Goal: Check status

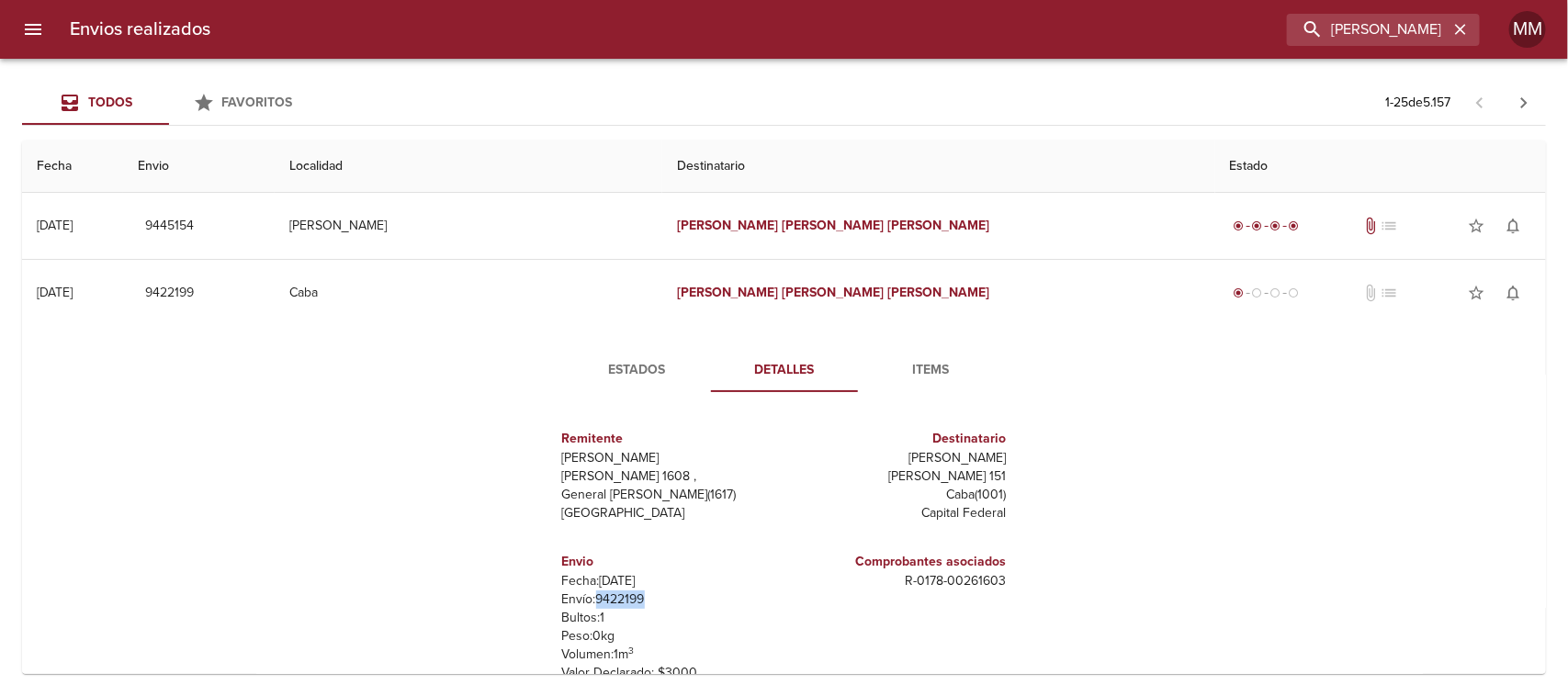
scroll to position [114, 0]
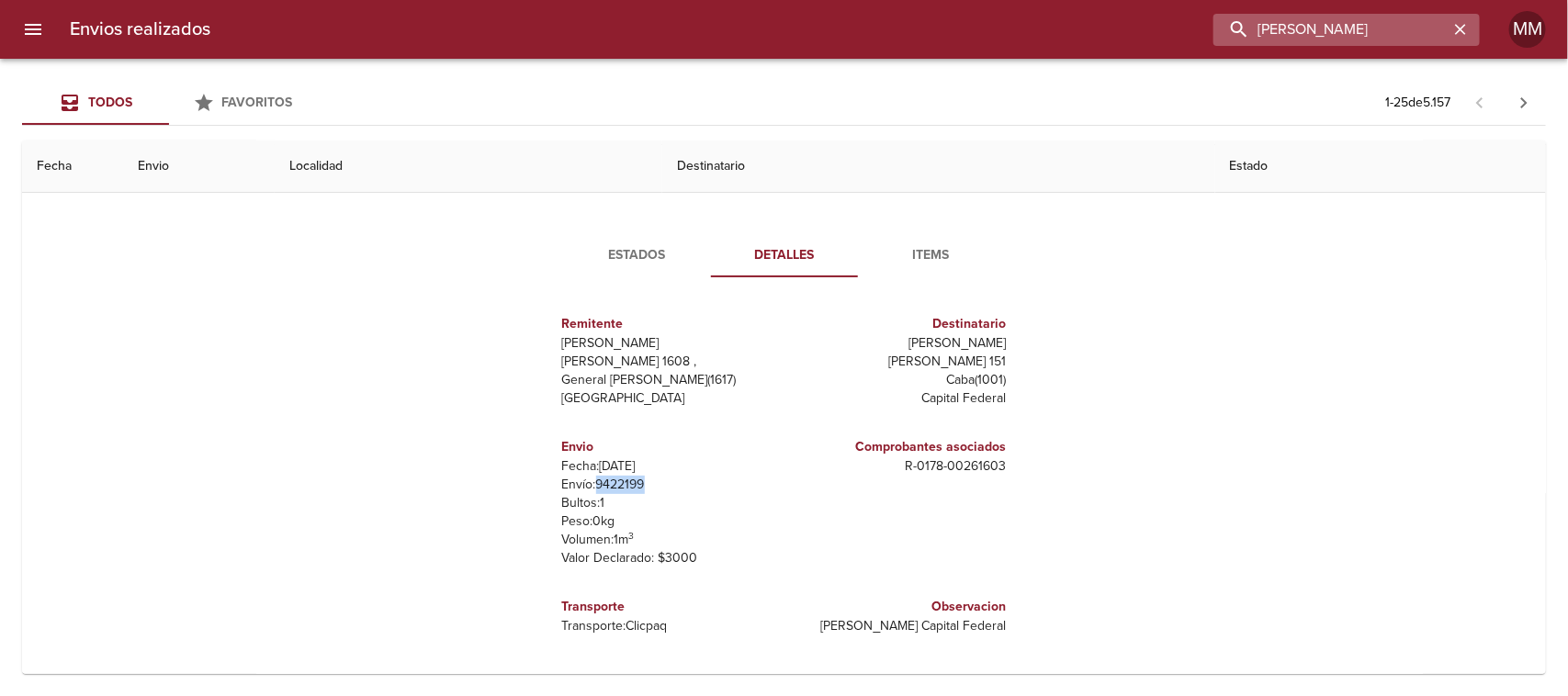
click at [1399, 16] on input "[PERSON_NAME]" at bounding box center [1331, 30] width 235 height 32
paste input "BELEN [PERSON_NAME]"
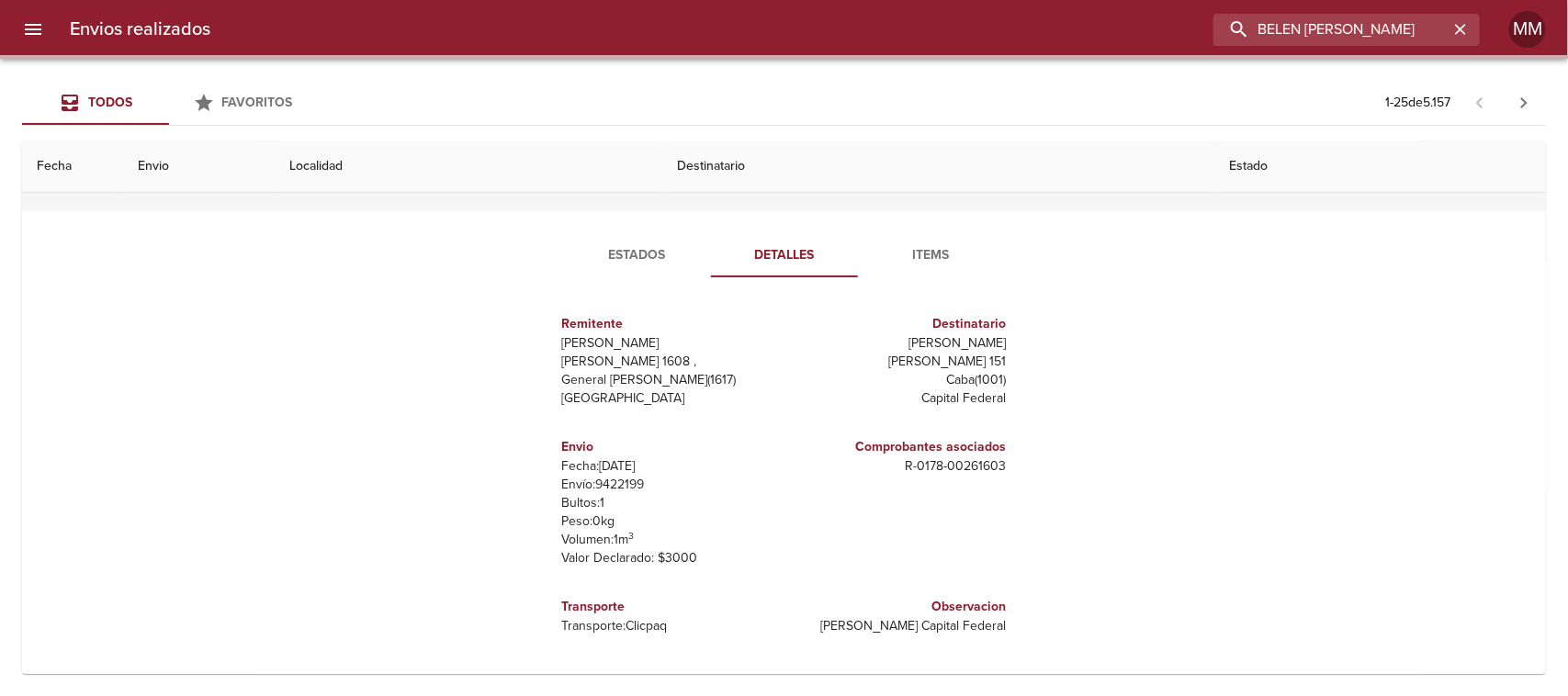
scroll to position [0, 0]
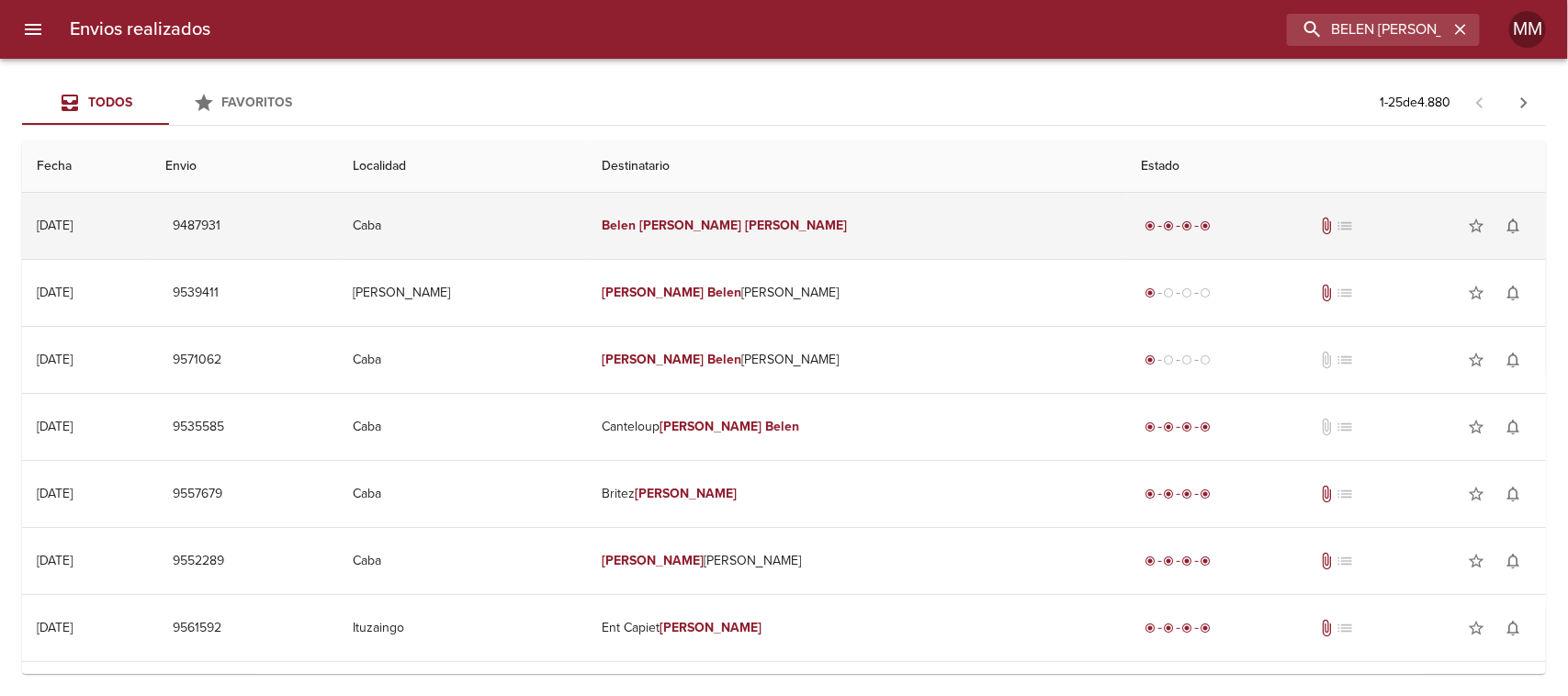
click at [738, 235] on td "[PERSON_NAME] [PERSON_NAME]" at bounding box center [857, 226] width 539 height 66
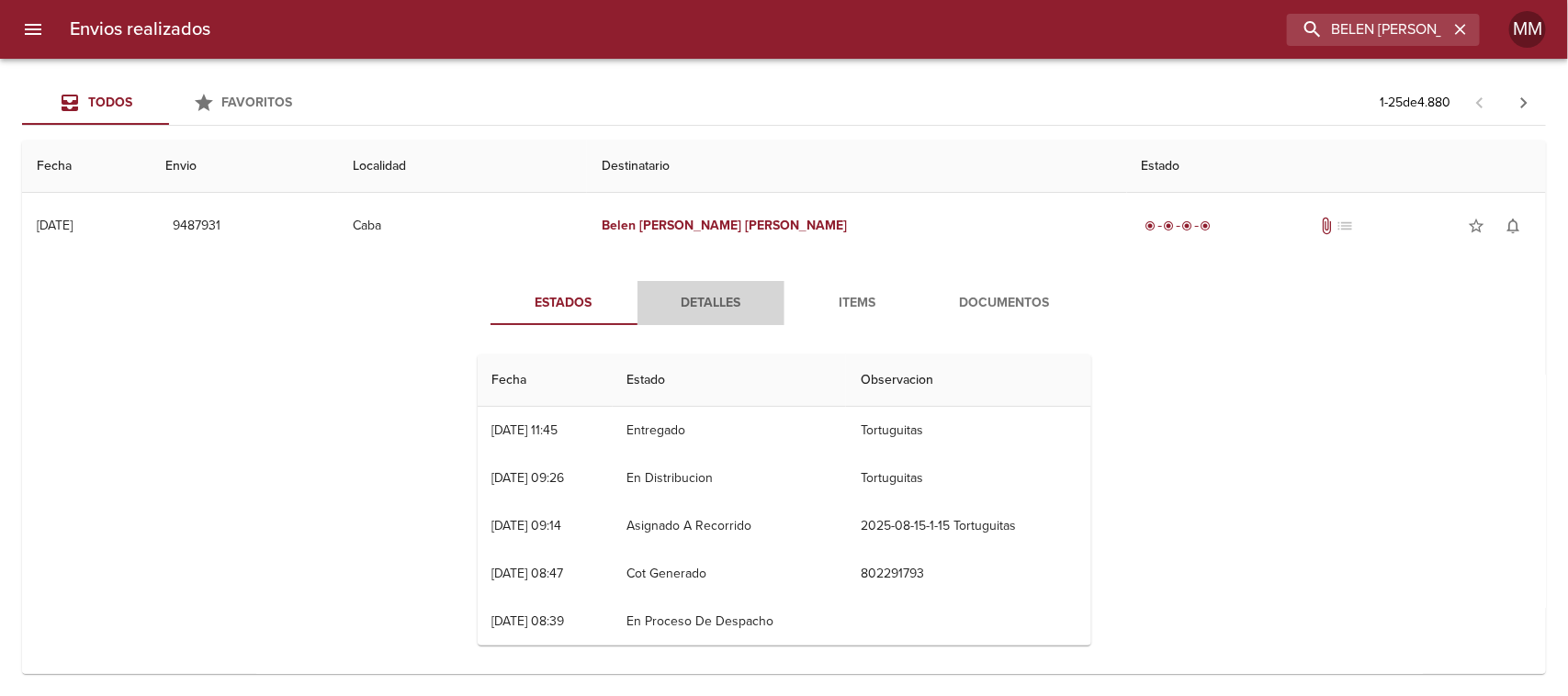
click at [707, 299] on span "Detalles" at bounding box center [711, 304] width 125 height 23
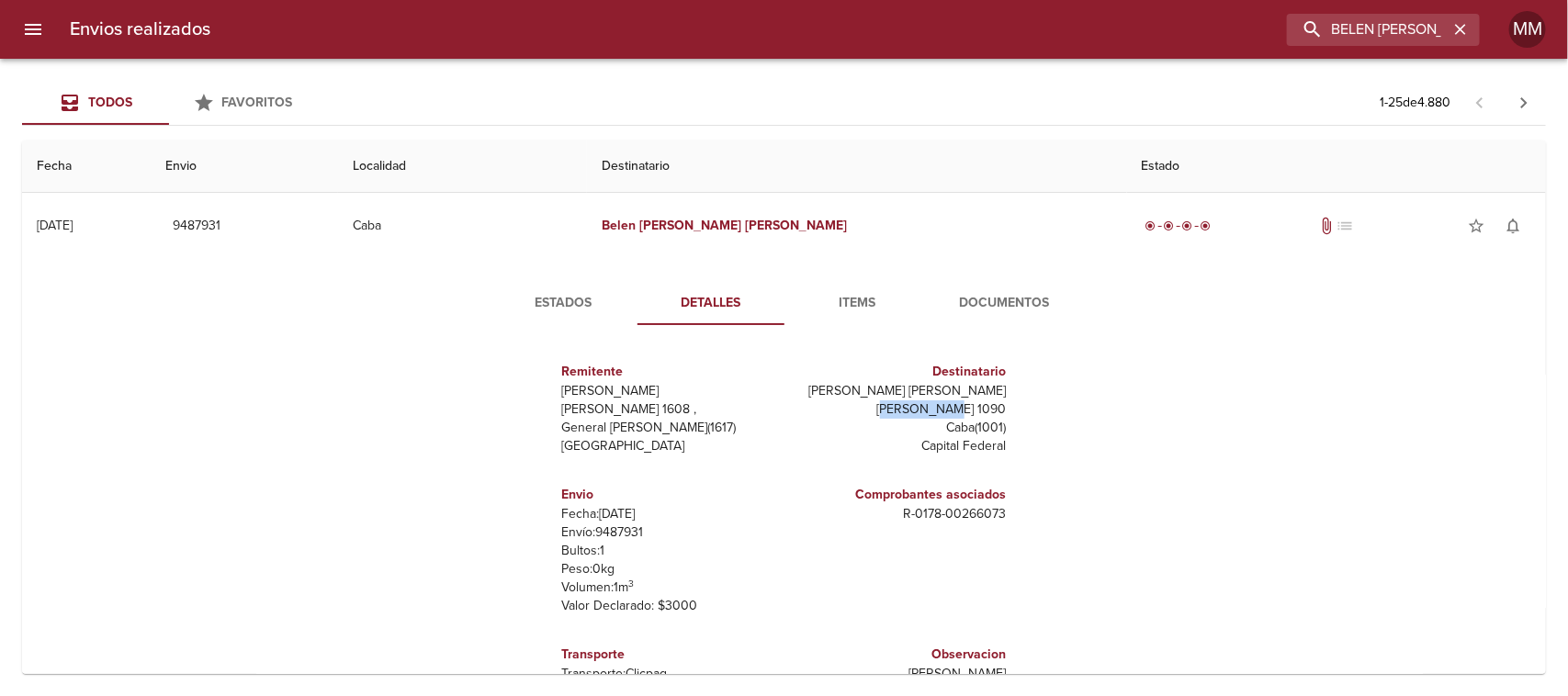
drag, startPoint x: 923, startPoint y: 401, endPoint x: 1015, endPoint y: 414, distance: 92.9
click at [1015, 414] on div "Remitente [PERSON_NAME] [PERSON_NAME] 1608 , General [PERSON_NAME] ( 1617 ) [GE…" at bounding box center [784, 523] width 628 height 368
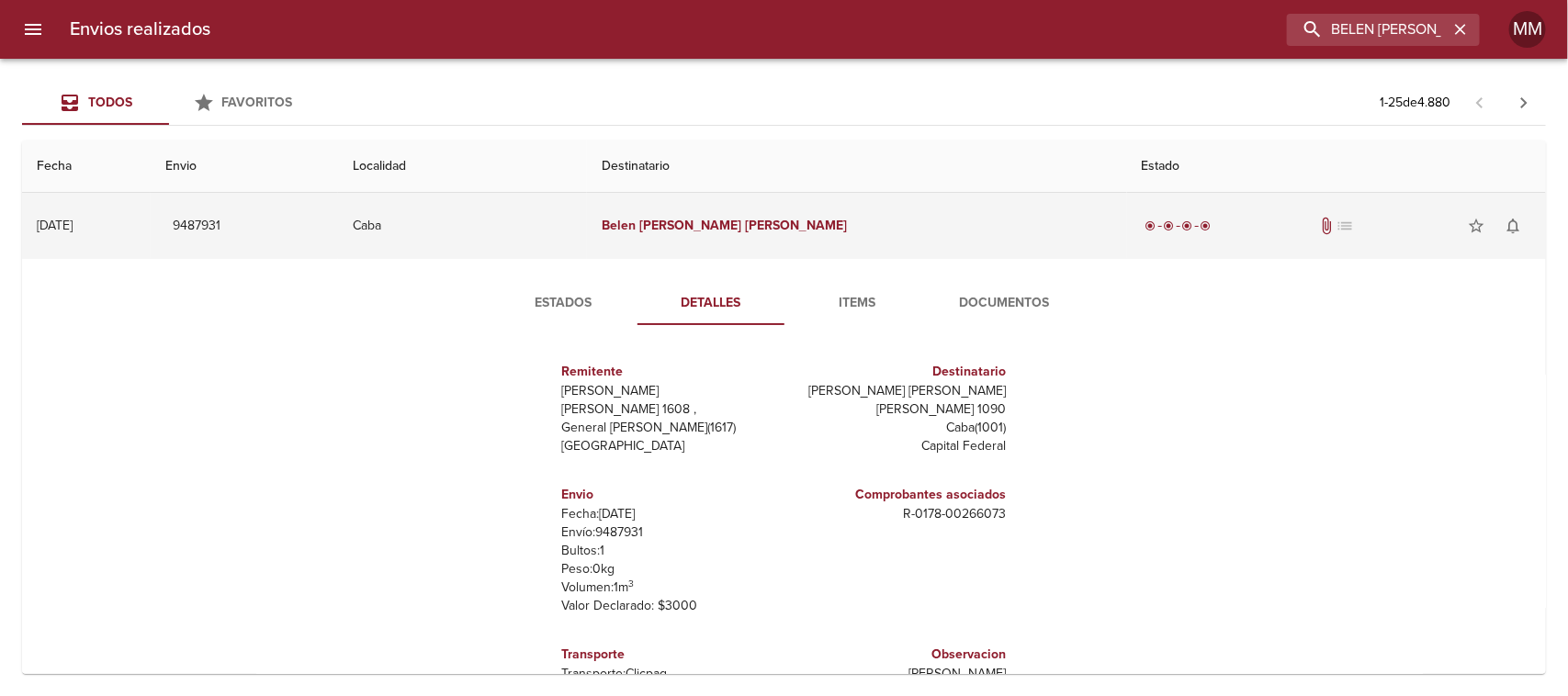
click at [585, 244] on td "Caba" at bounding box center [462, 226] width 249 height 66
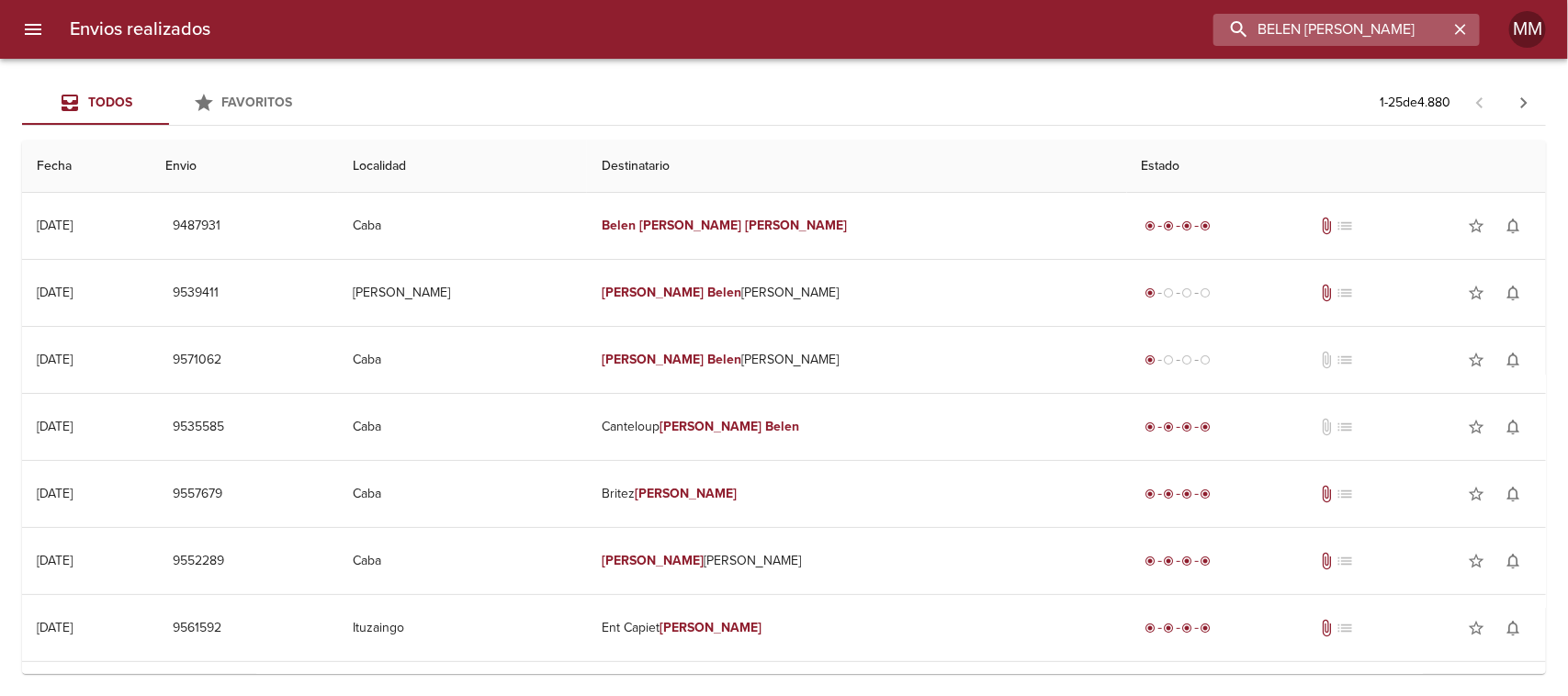
click at [1399, 34] on input "BELEN [PERSON_NAME]" at bounding box center [1331, 30] width 235 height 32
paste input "[PERSON_NAME]"
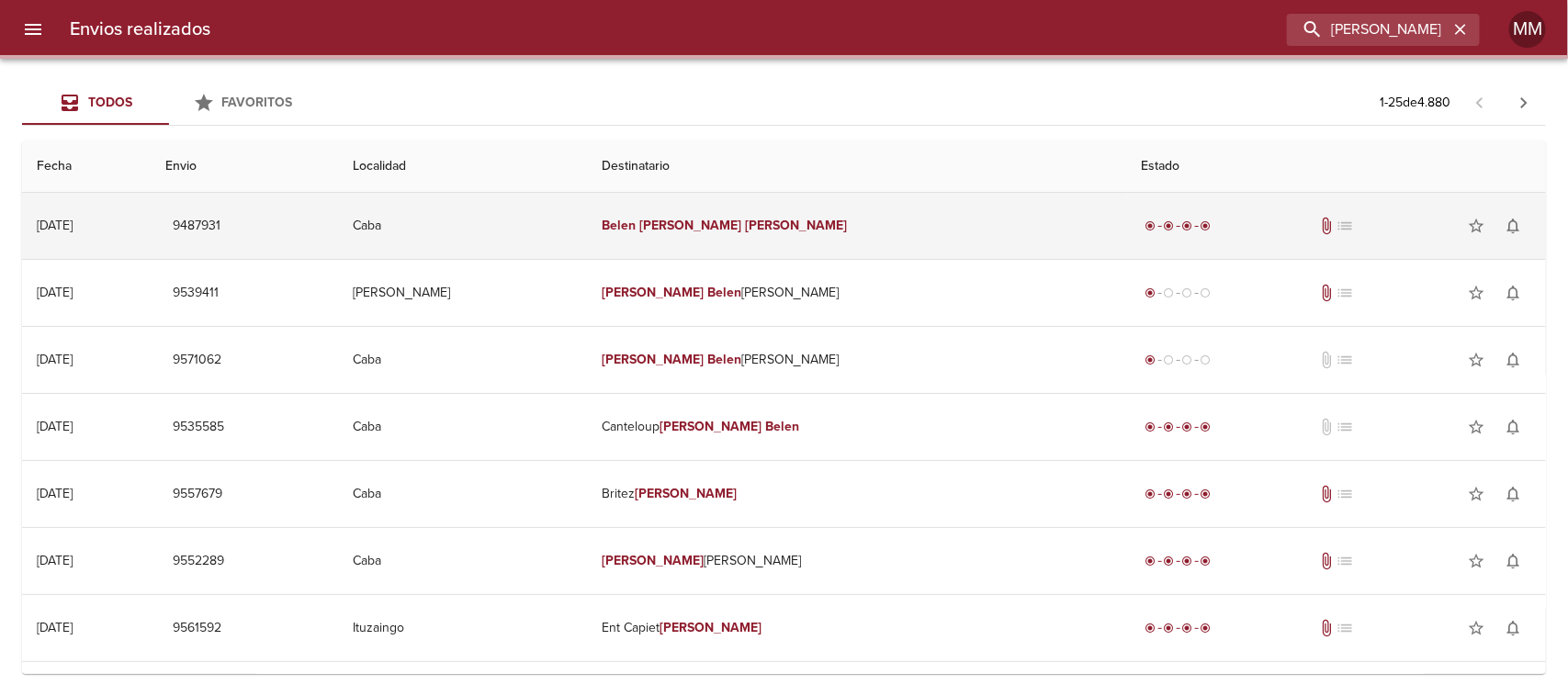
click at [741, 226] on em "[PERSON_NAME]" at bounding box center [690, 225] width 102 height 16
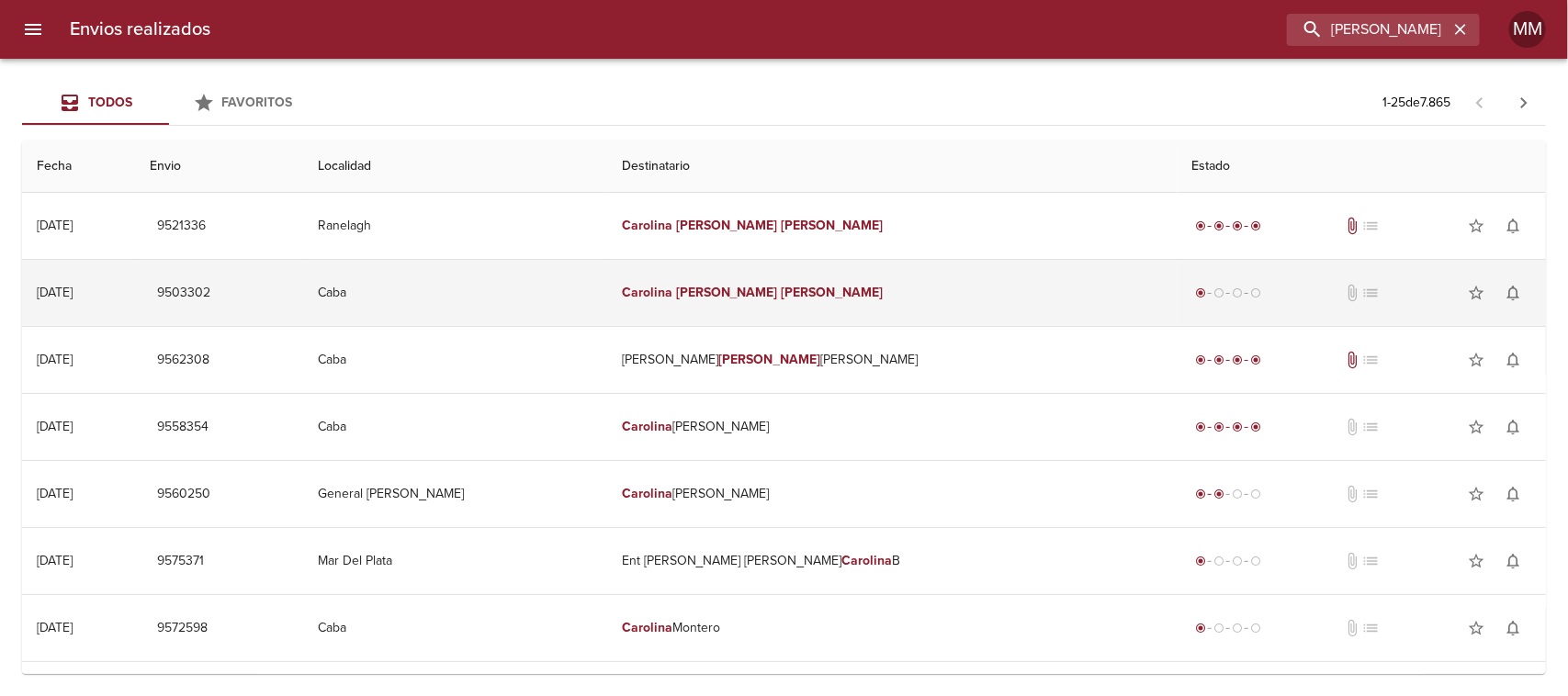
click at [714, 309] on td "[PERSON_NAME]" at bounding box center [892, 293] width 569 height 66
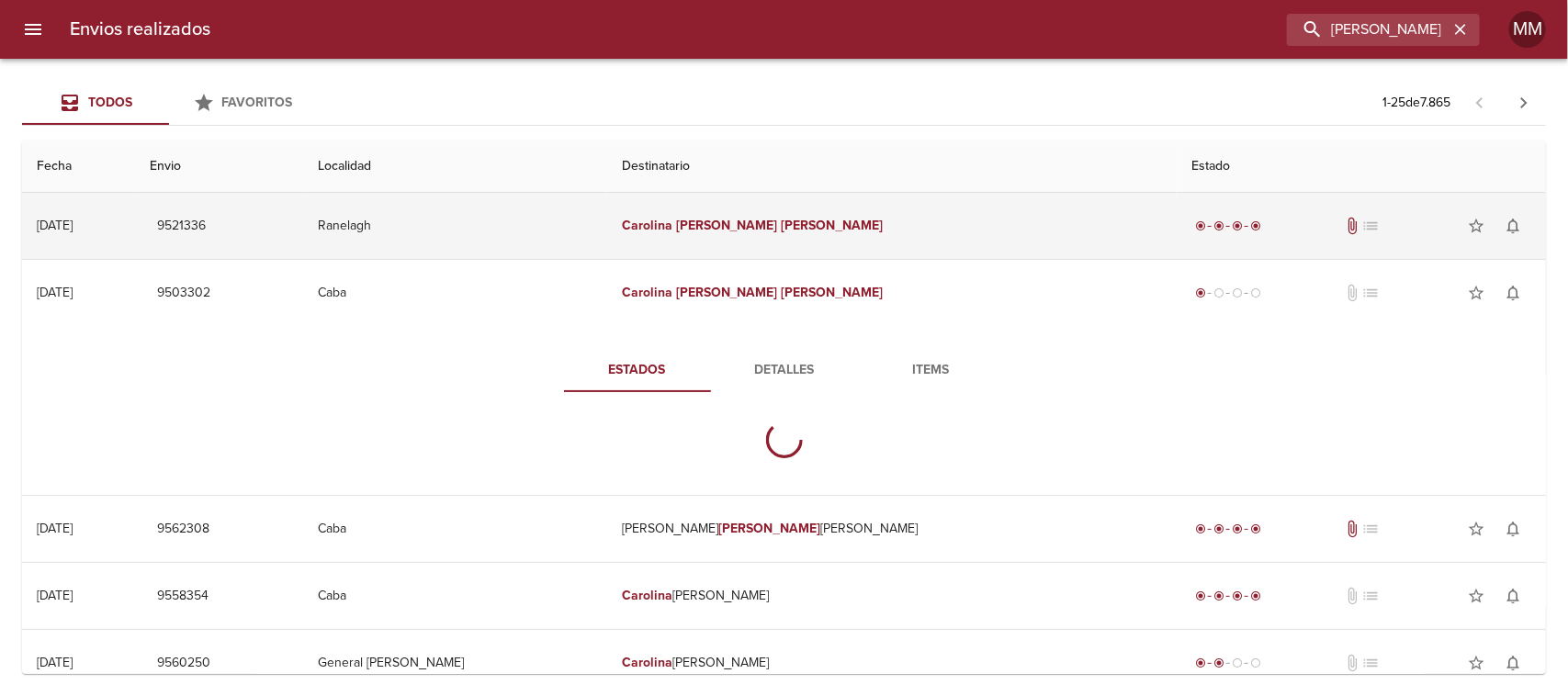
click at [720, 225] on em "[PERSON_NAME]" at bounding box center [727, 225] width 102 height 16
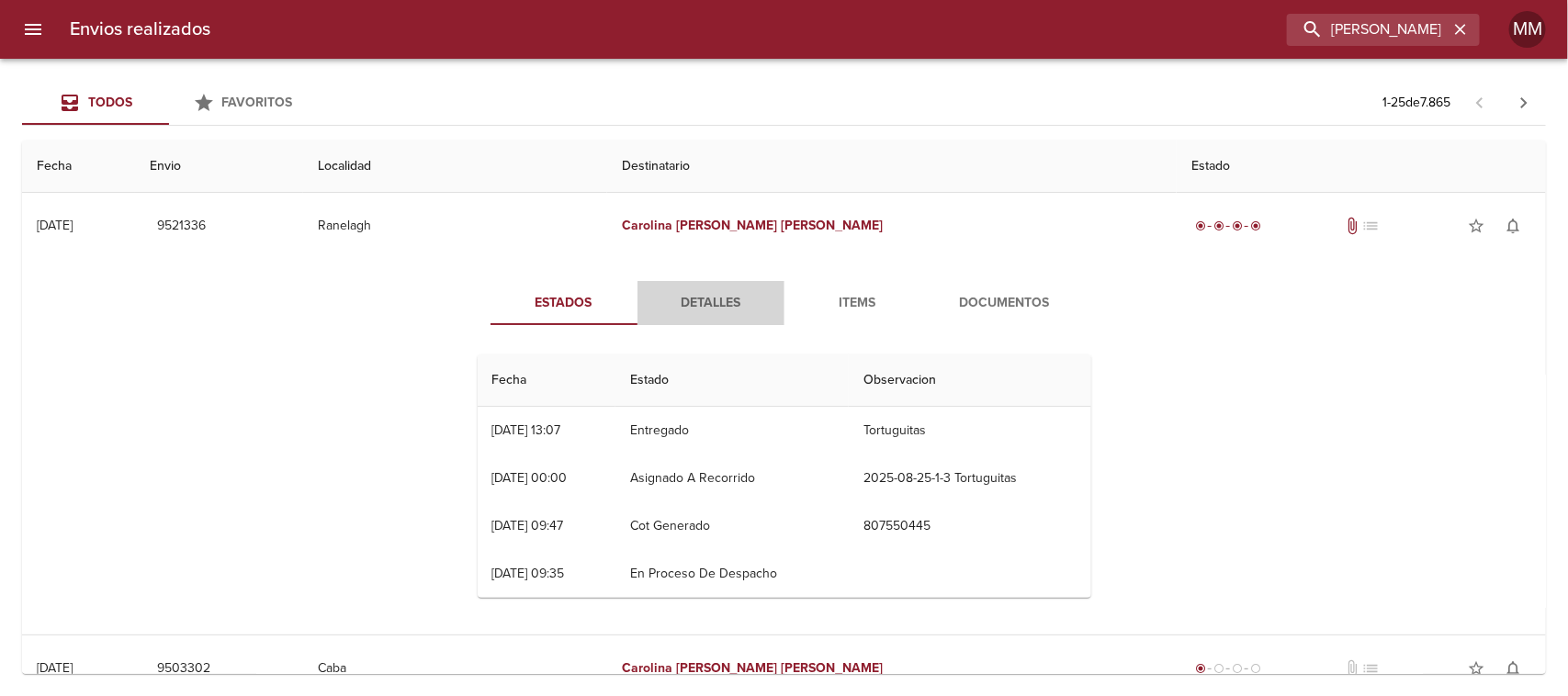
click at [705, 302] on span "Detalles" at bounding box center [711, 304] width 125 height 23
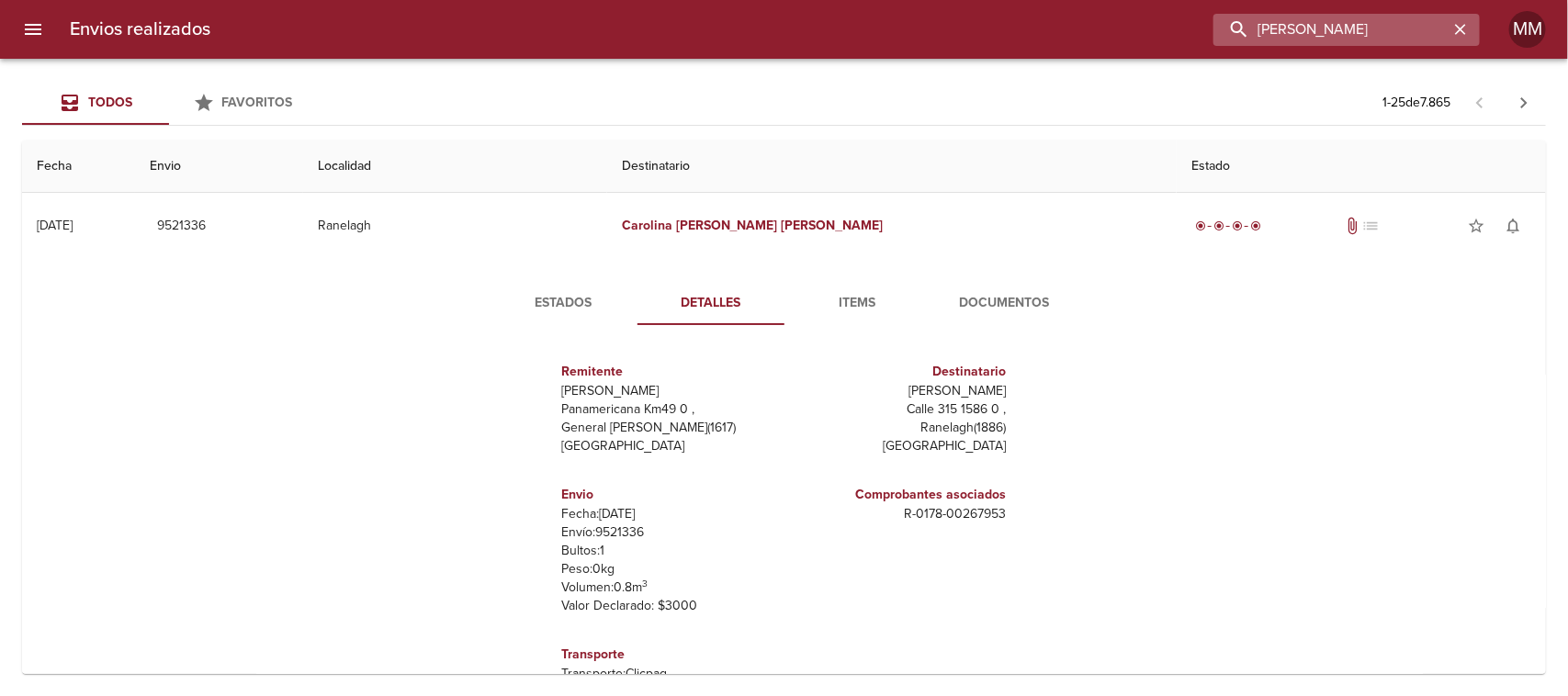
click at [1399, 39] on input "[PERSON_NAME]" at bounding box center [1331, 30] width 235 height 32
click at [1398, 38] on input "[PERSON_NAME]" at bounding box center [1331, 30] width 235 height 32
paste input "[PERSON_NAME] [PERSON_NAME]"
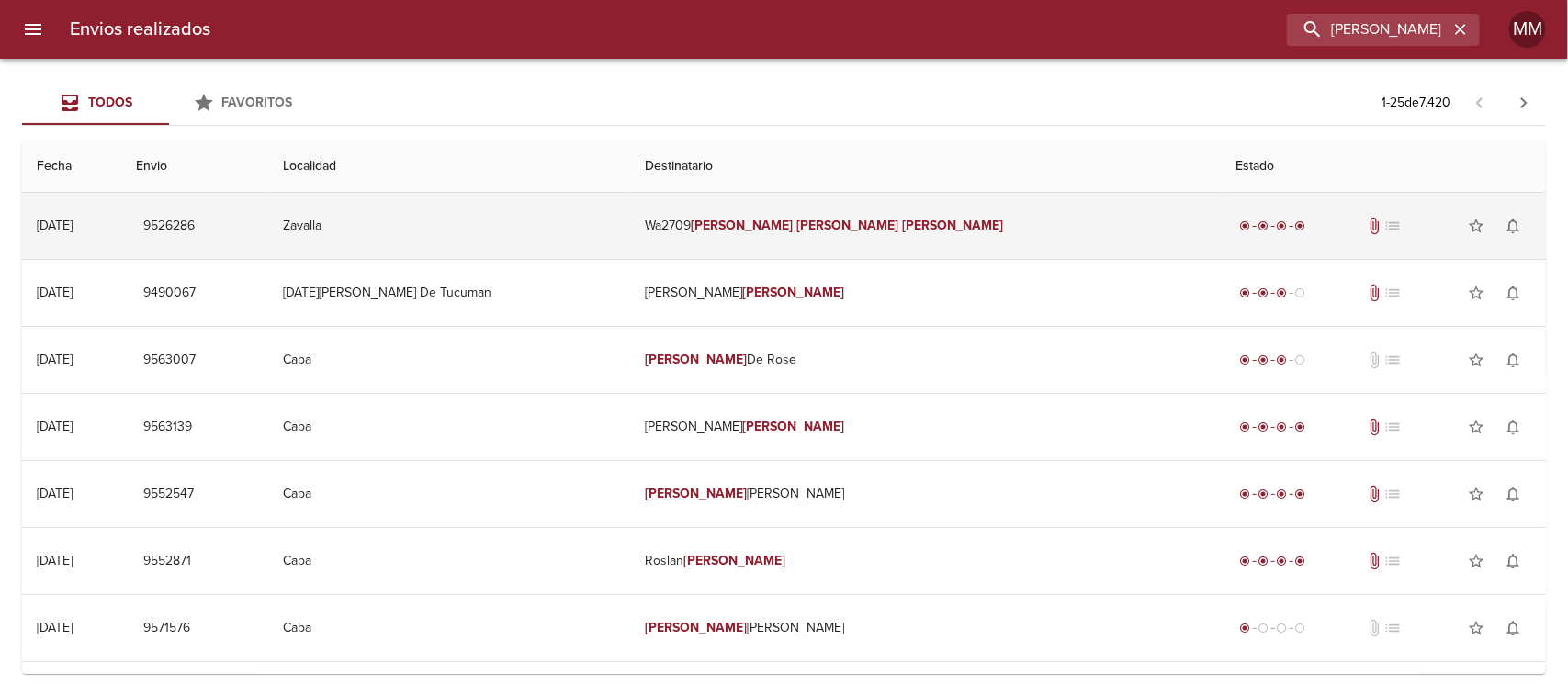
click at [876, 236] on td "Wa2709 [PERSON_NAME] [PERSON_NAME]" at bounding box center [925, 226] width 591 height 66
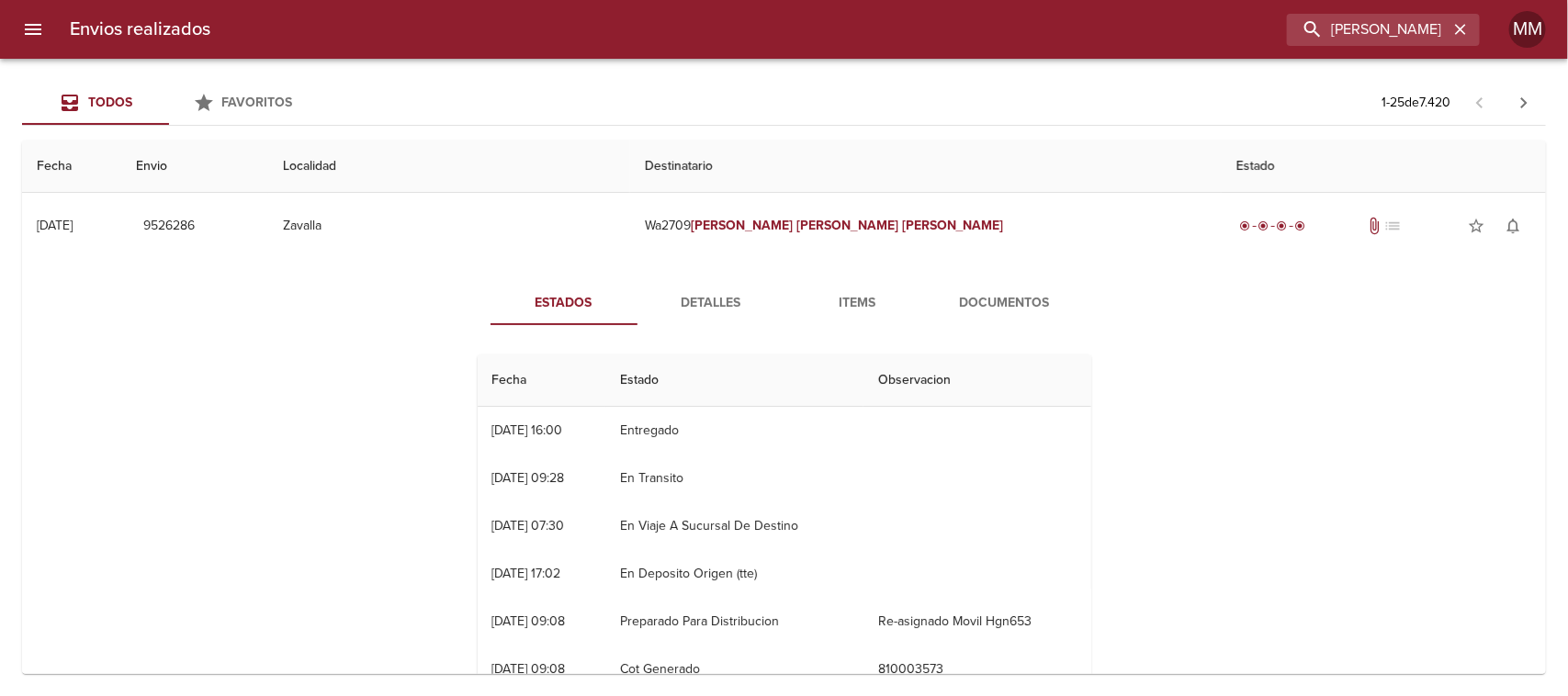
click at [717, 302] on span "Detalles" at bounding box center [711, 304] width 125 height 23
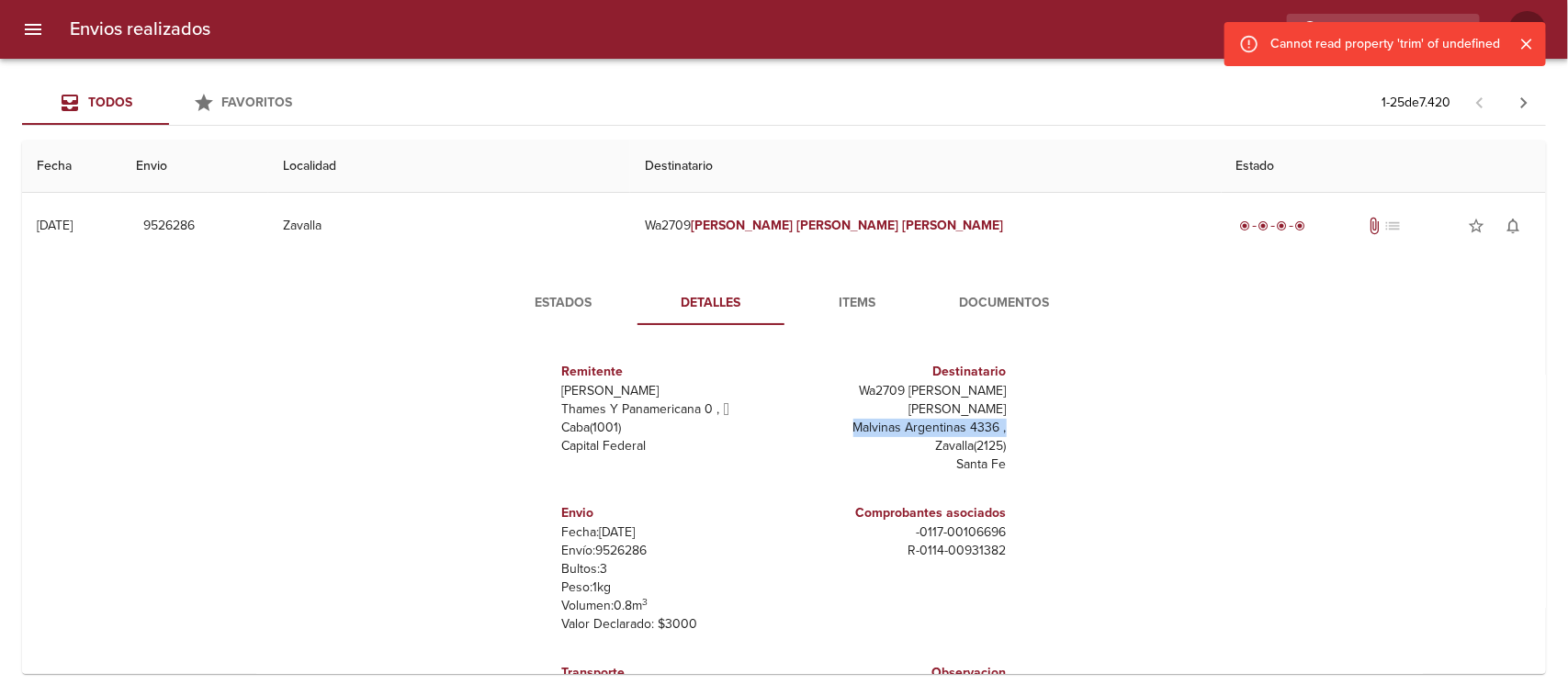
drag, startPoint x: 837, startPoint y: 407, endPoint x: 993, endPoint y: 407, distance: 156.0
click at [993, 407] on div "Destinatario Wa2709 [PERSON_NAME] [PERSON_NAME] Malvinas [GEOGRAPHIC_DATA] 4336…" at bounding box center [899, 418] width 230 height 142
click at [1525, 43] on icon "Cerrar" at bounding box center [1527, 44] width 11 height 11
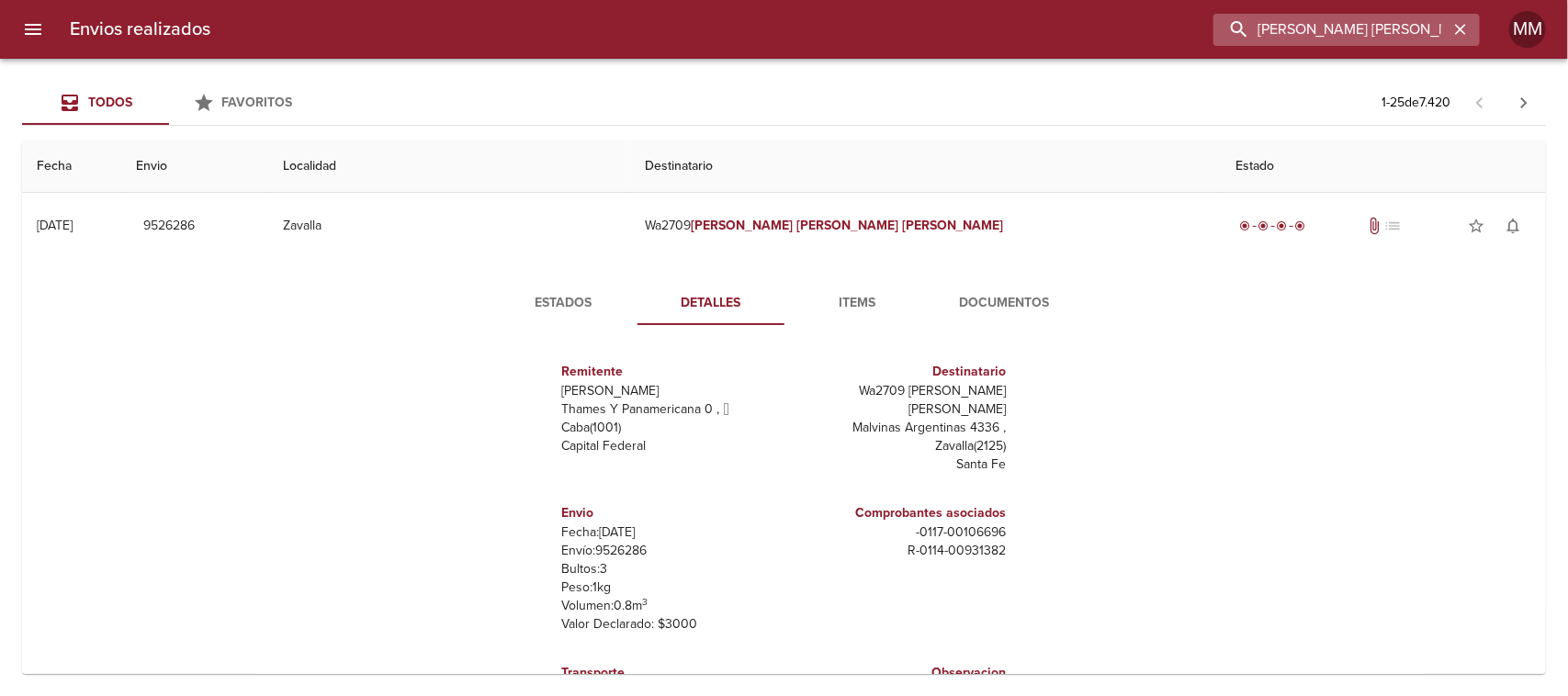
click at [1353, 20] on input "[PERSON_NAME] [PERSON_NAME]" at bounding box center [1331, 30] width 235 height 32
paste input "[PERSON_NAME] [PERSON_NAME]"
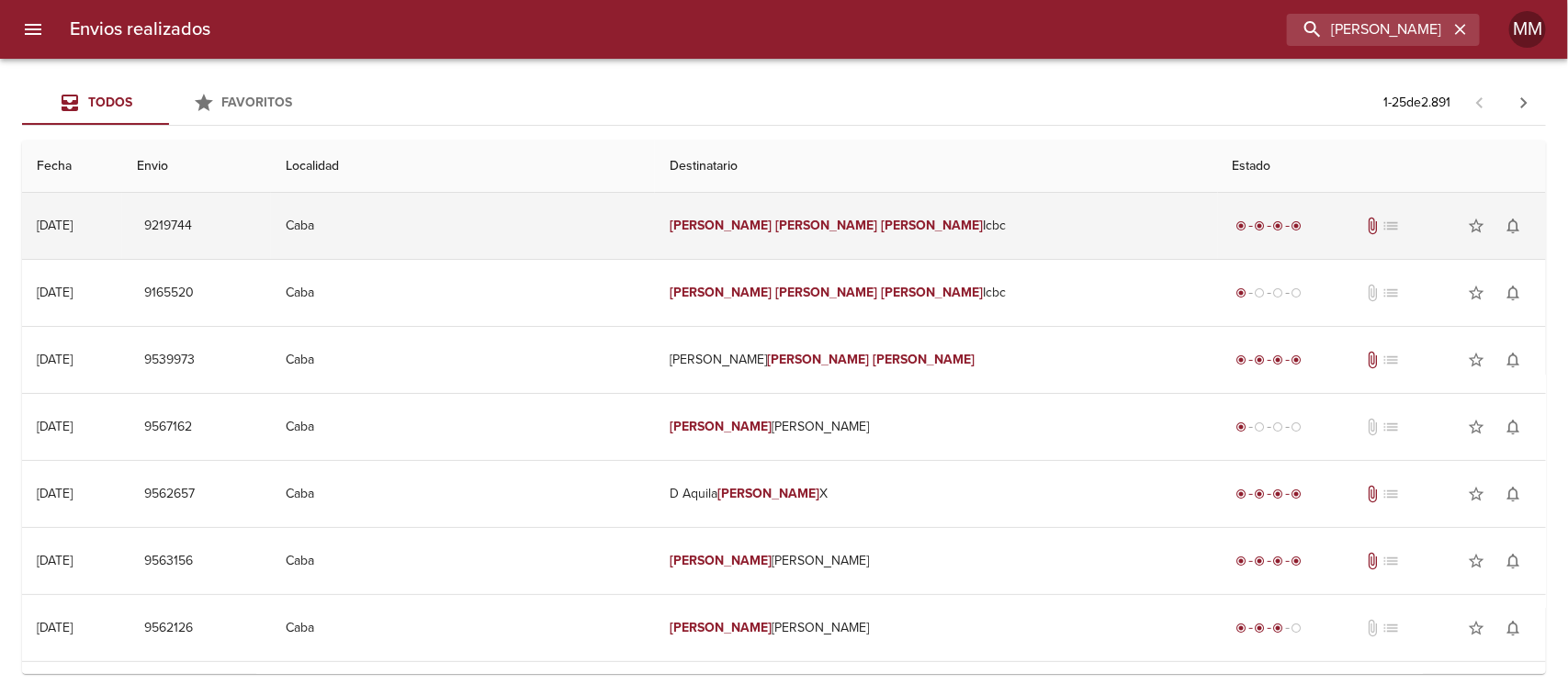
click at [762, 211] on td "[PERSON_NAME] [PERSON_NAME] Icbc" at bounding box center [936, 226] width 562 height 66
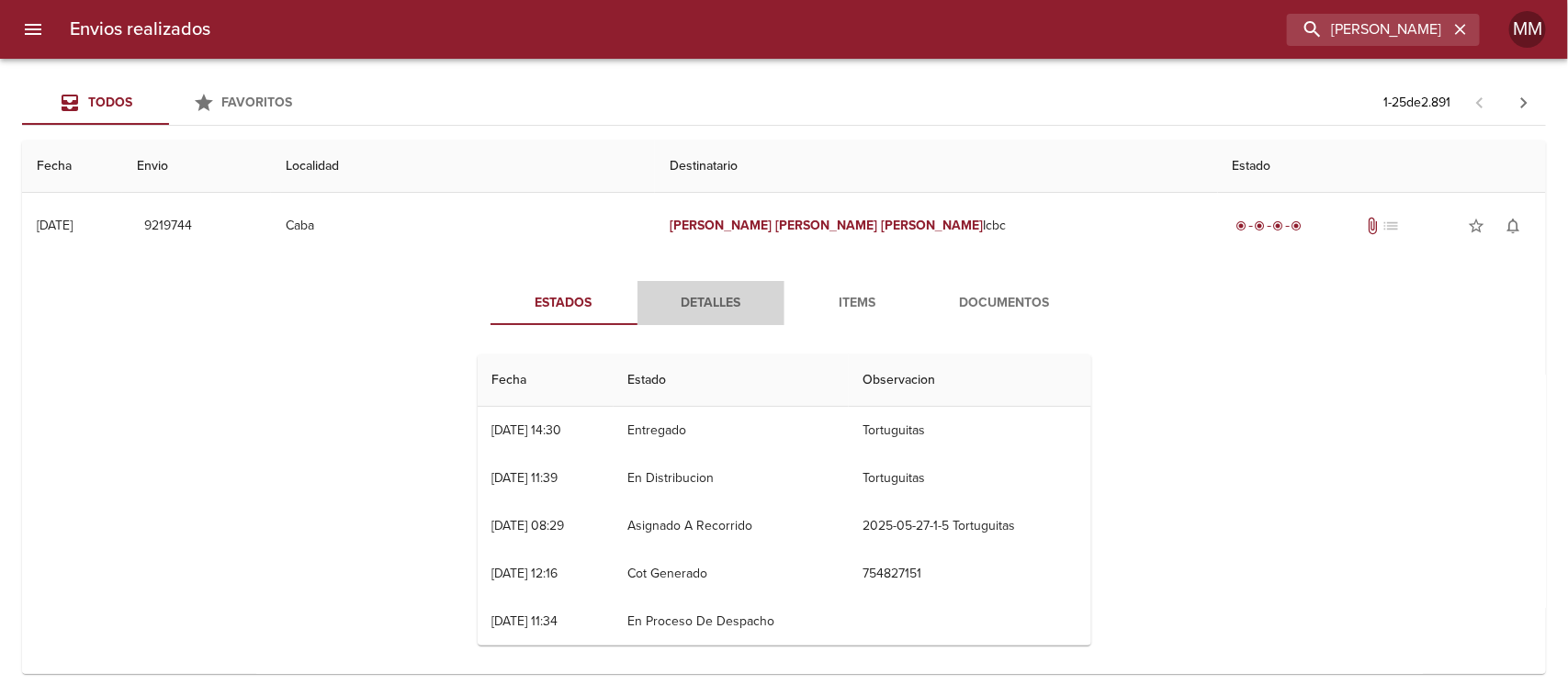
click at [691, 308] on span "Detalles" at bounding box center [711, 304] width 125 height 23
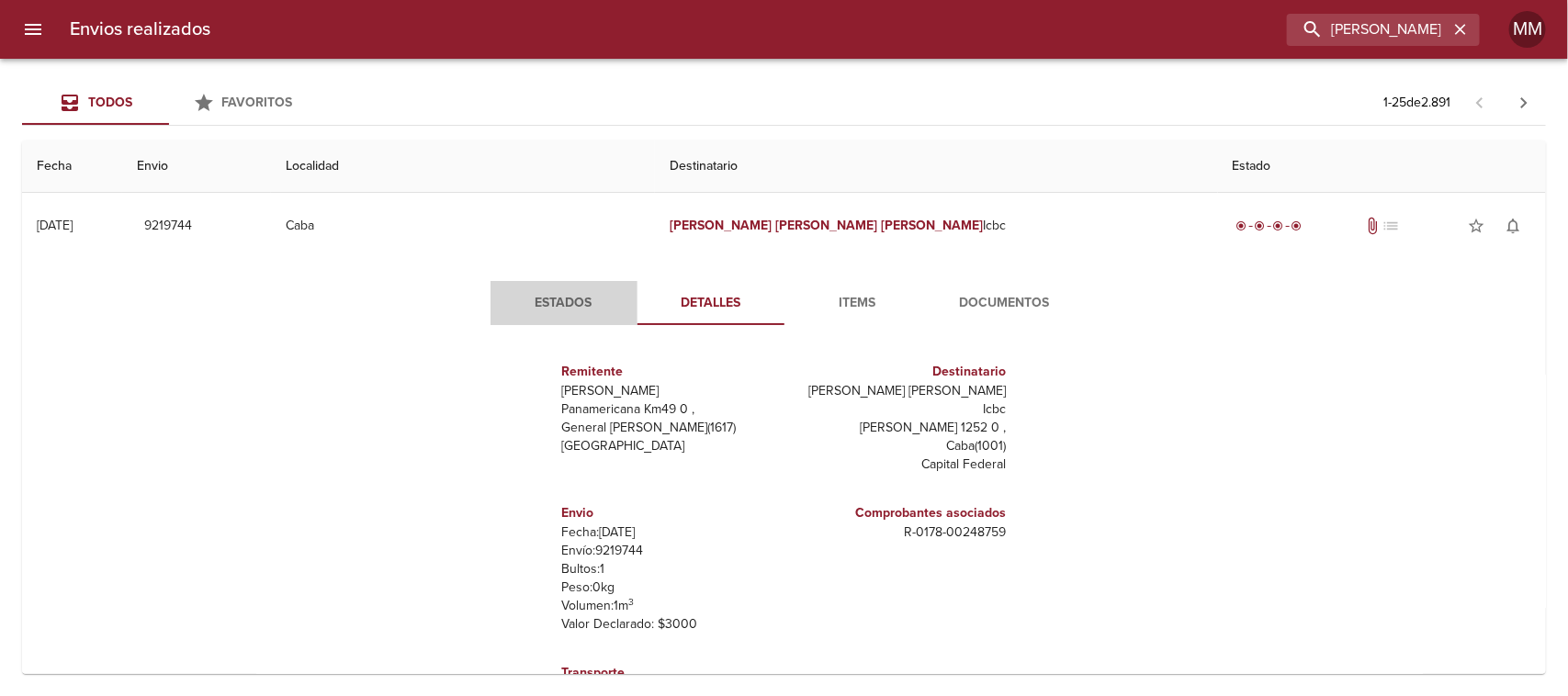
click at [554, 281] on button "Estados" at bounding box center [564, 303] width 147 height 44
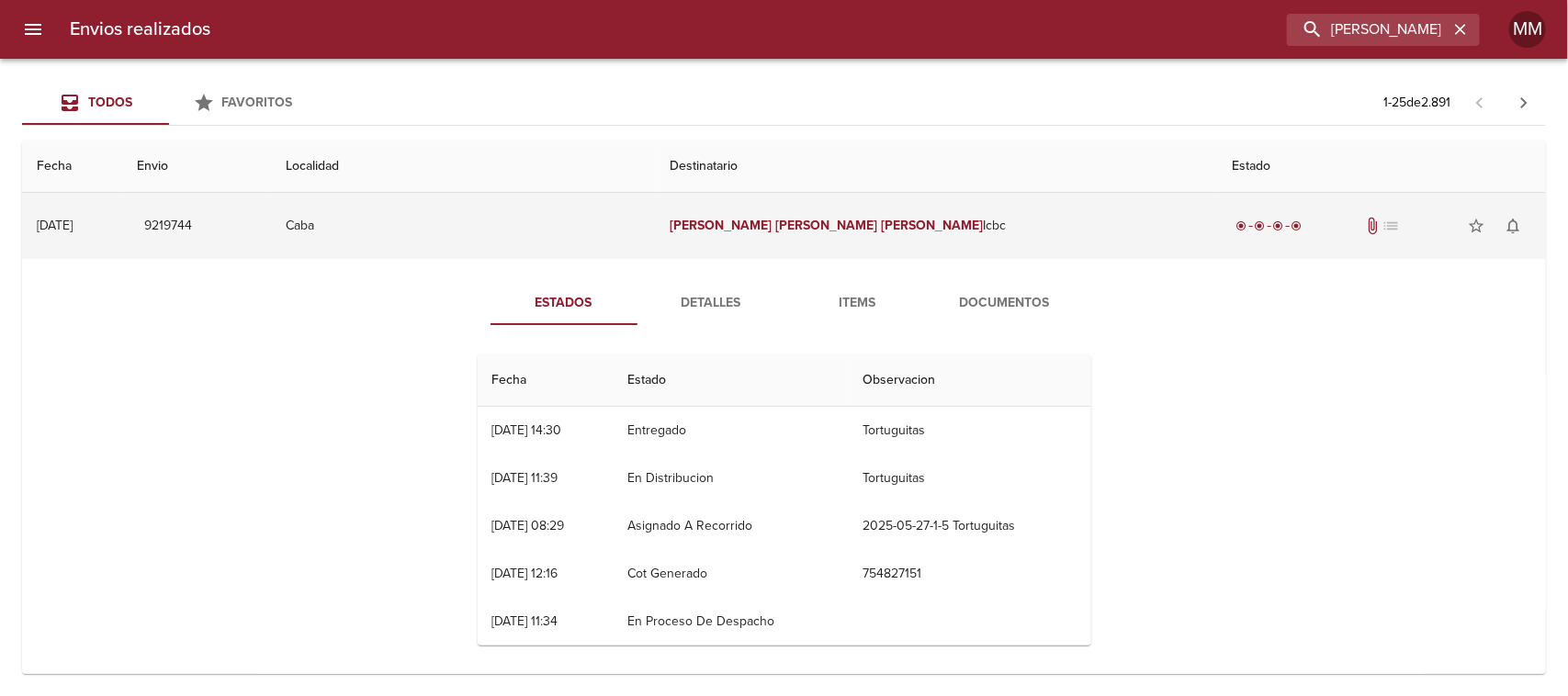
click at [794, 217] on td "[PERSON_NAME] [PERSON_NAME] Icbc" at bounding box center [936, 226] width 562 height 66
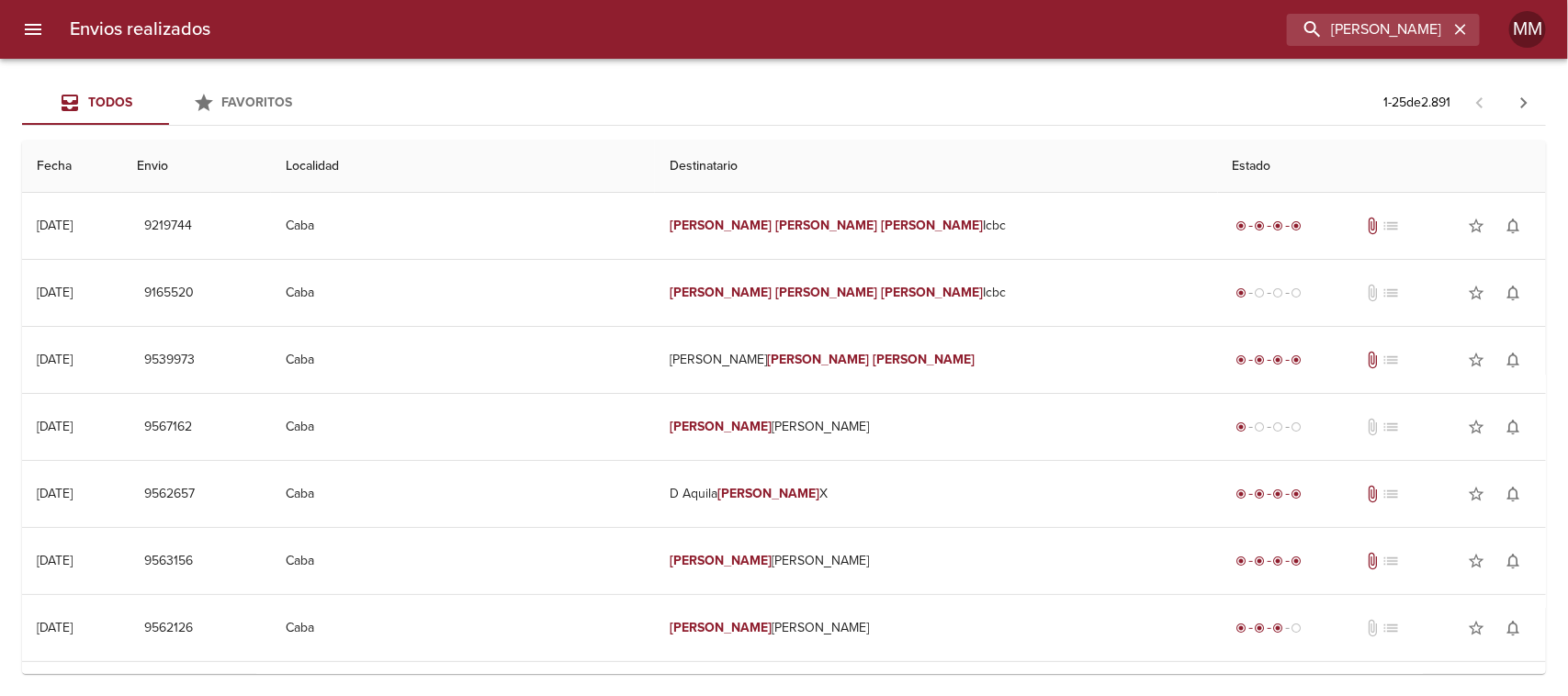
drag, startPoint x: 1398, startPoint y: 52, endPoint x: 1390, endPoint y: 33, distance: 20.6
click at [1396, 52] on div "Envios realizados [PERSON_NAME] [PERSON_NAME] MM" at bounding box center [784, 29] width 1568 height 59
click at [1390, 30] on input "[PERSON_NAME] [PERSON_NAME]" at bounding box center [1331, 30] width 235 height 32
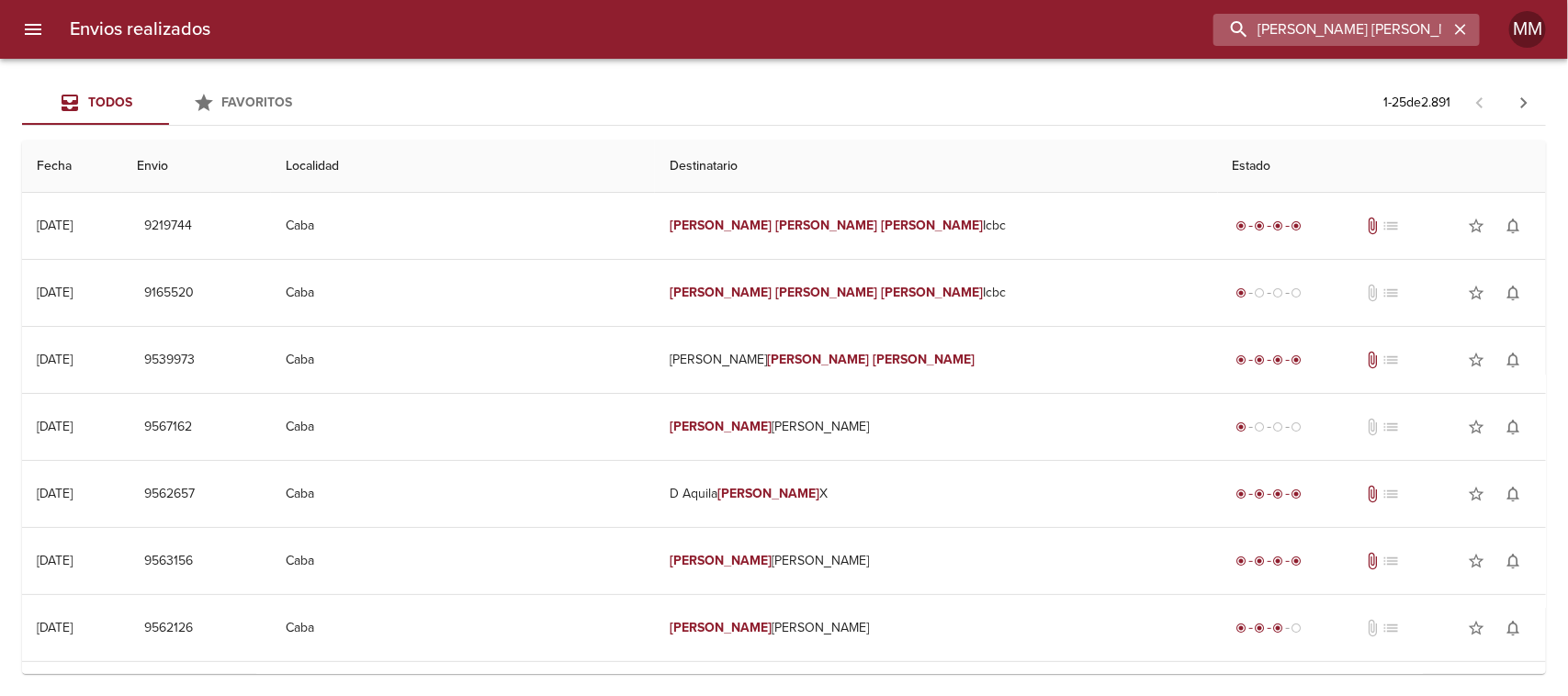
paste input "[PERSON_NAME] [PERSON_NAME]"
type input "[PERSON_NAME] [PERSON_NAME]"
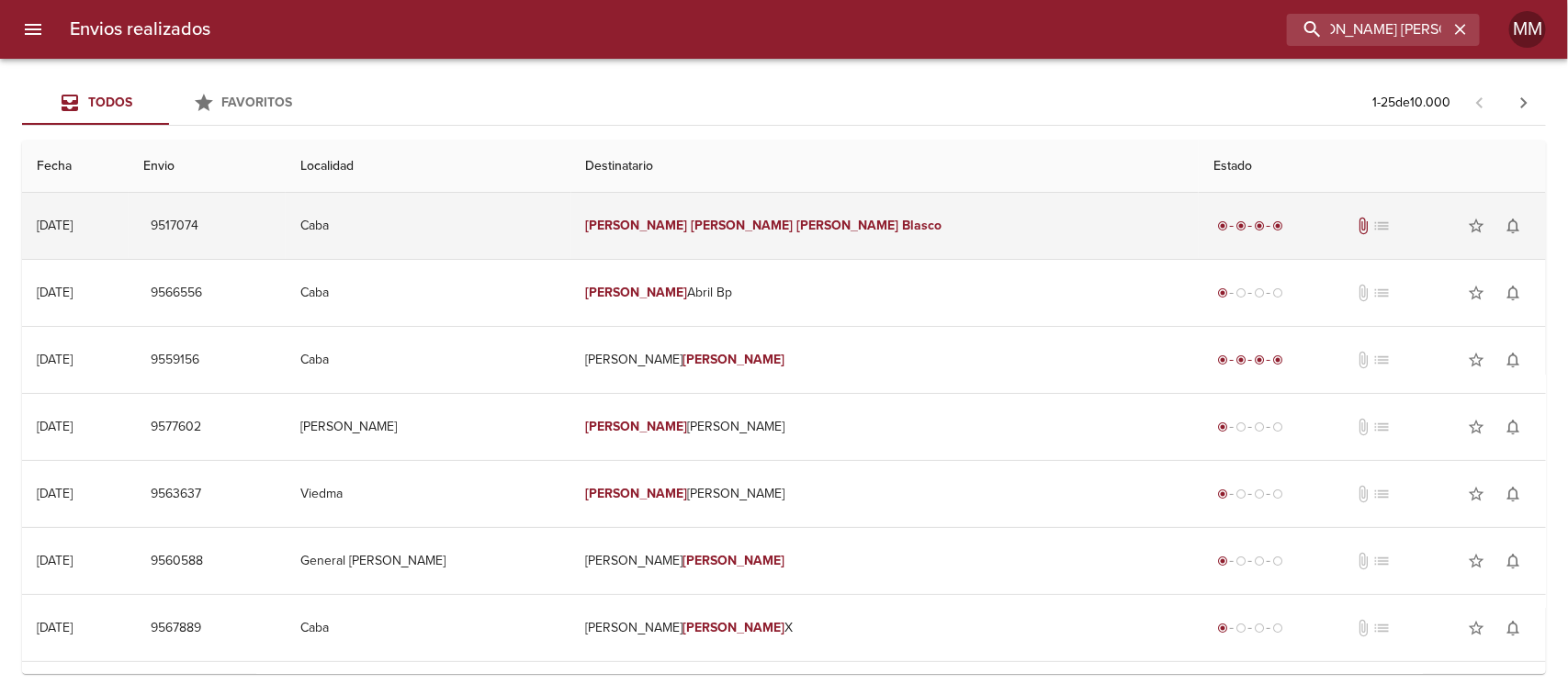
click at [745, 205] on td "[PERSON_NAME] [PERSON_NAME]" at bounding box center [884, 226] width 627 height 66
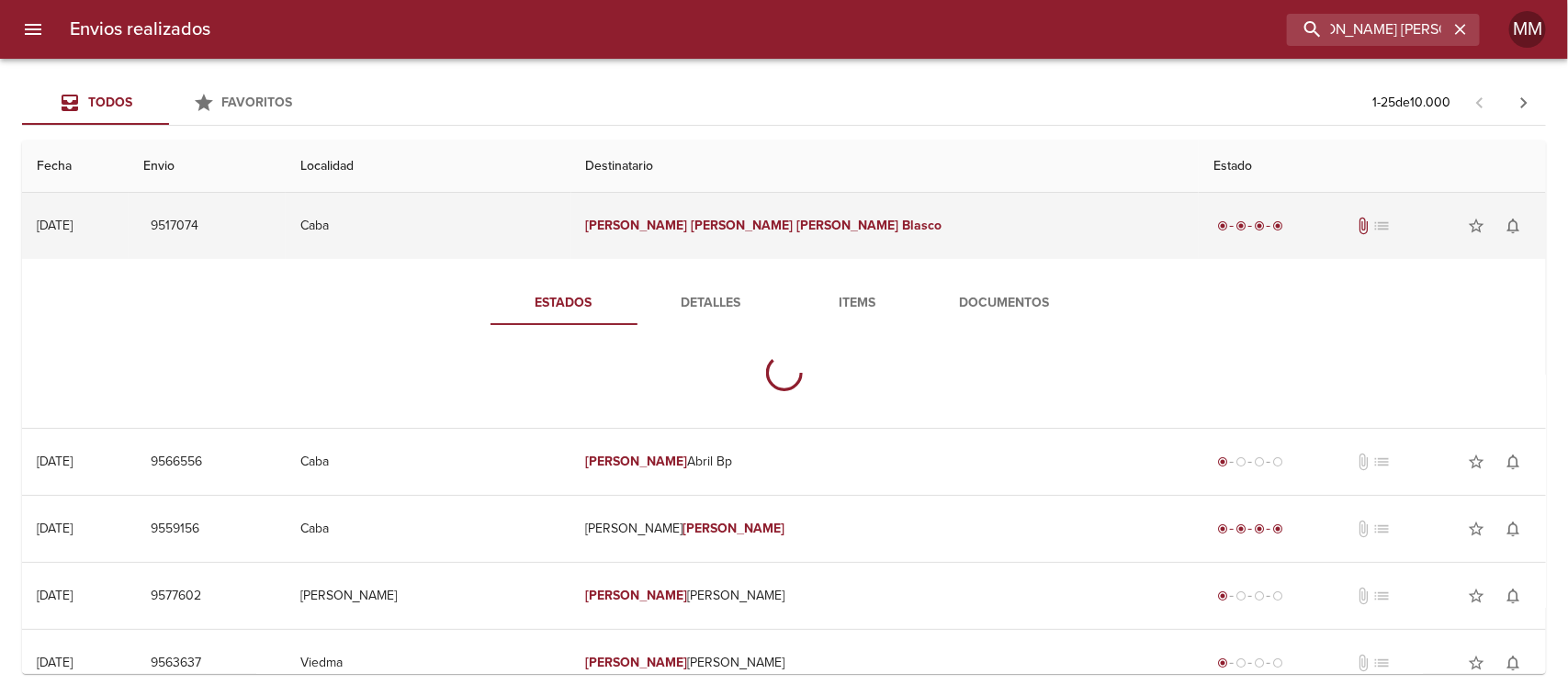
scroll to position [0, 0]
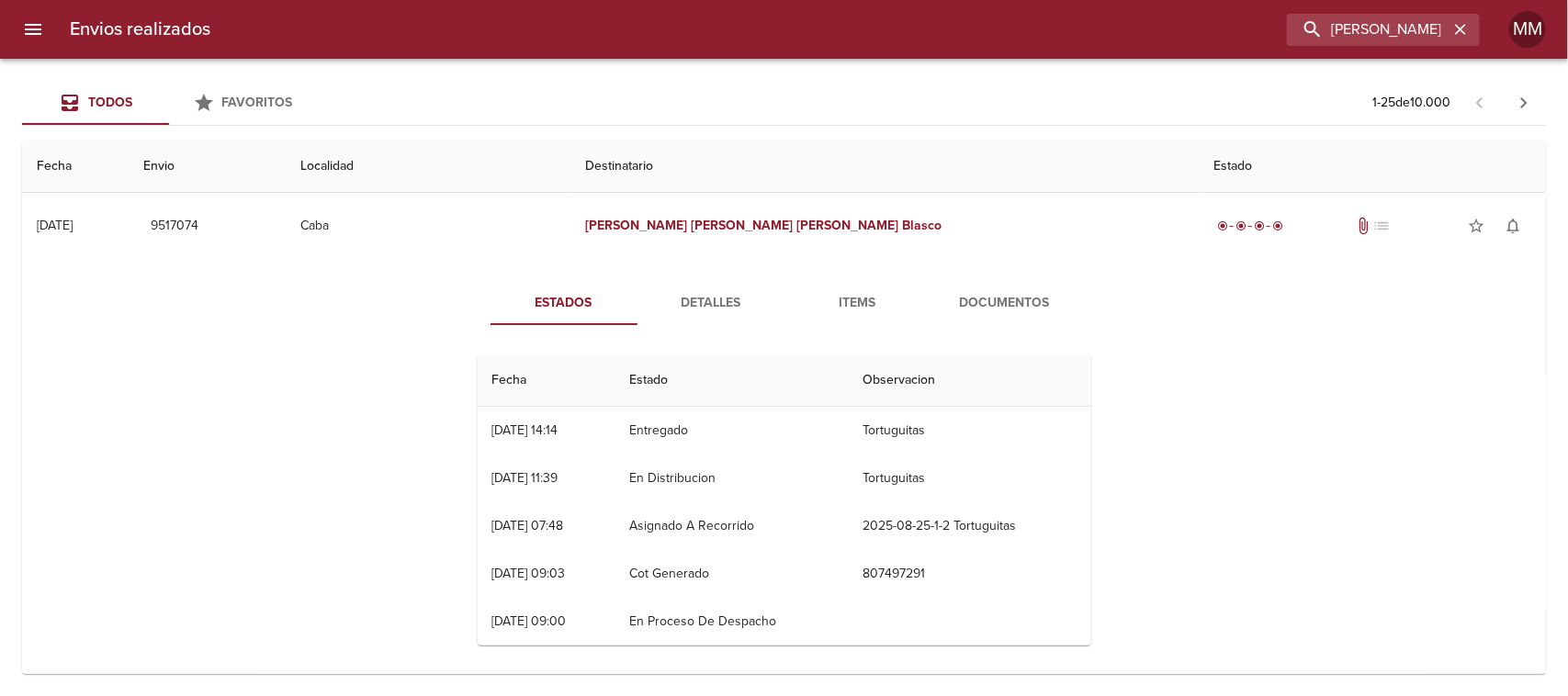
drag, startPoint x: 699, startPoint y: 304, endPoint x: 699, endPoint y: 318, distance: 14.0
click at [699, 302] on span "Detalles" at bounding box center [711, 304] width 125 height 23
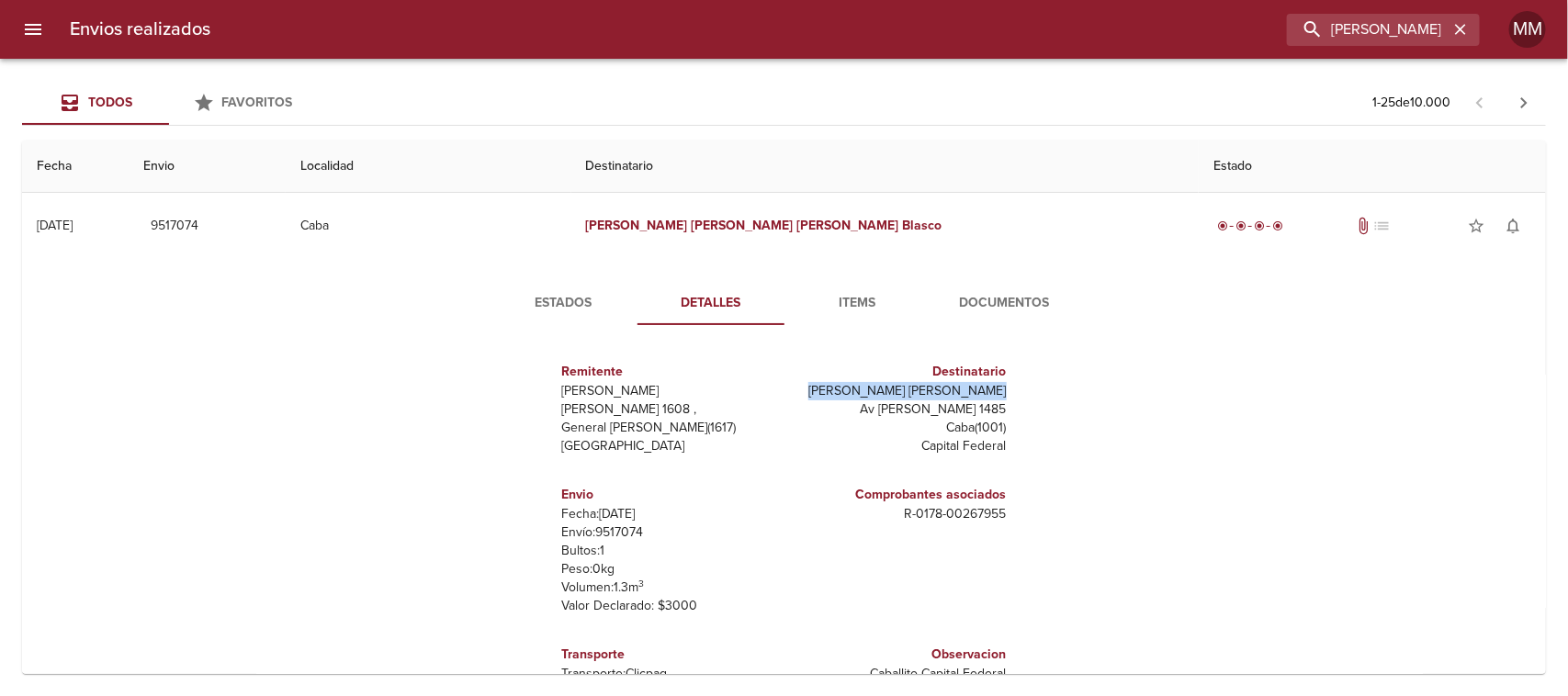
drag, startPoint x: 833, startPoint y: 391, endPoint x: 1008, endPoint y: 391, distance: 175.0
click at [1007, 391] on div "Remitente Wamaro Tortuguitas [PERSON_NAME][STREET_ADDRESS][PERSON_NAME] Destina…" at bounding box center [784, 522] width 628 height 366
